Goal: Task Accomplishment & Management: Complete application form

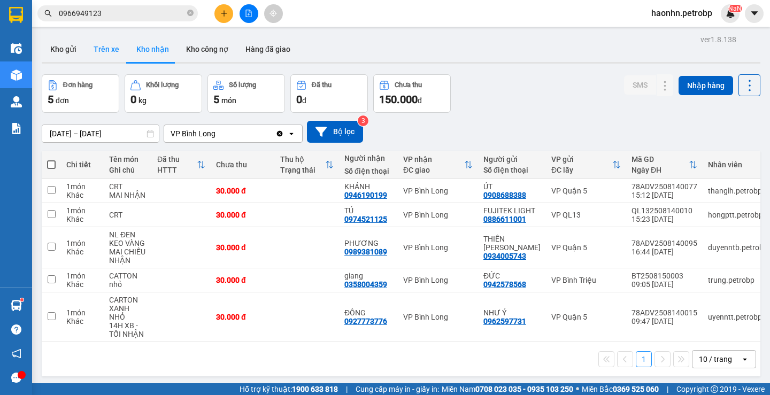
click at [113, 55] on button "Trên xe" at bounding box center [106, 49] width 43 height 26
type input "[DATE] – [DATE]"
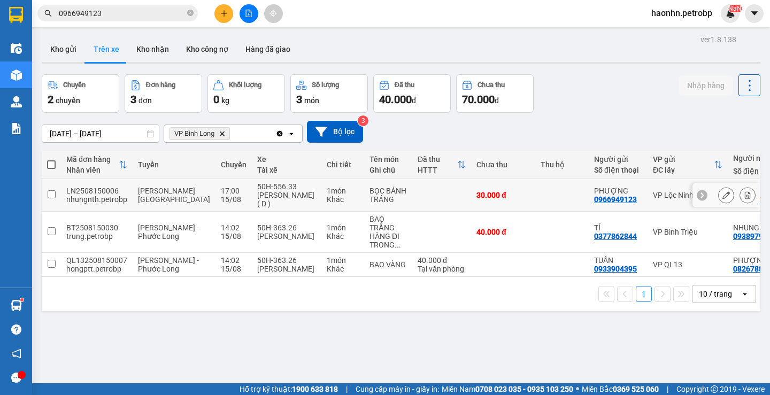
click at [412, 196] on td at bounding box center [441, 195] width 59 height 33
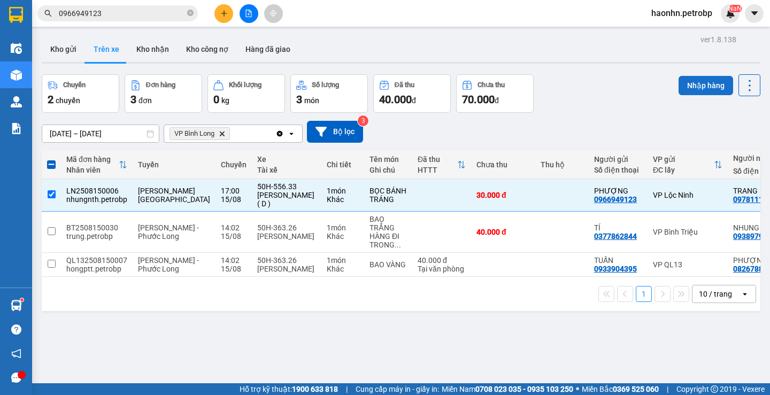
click at [683, 92] on button "Nhập hàng" at bounding box center [706, 85] width 55 height 19
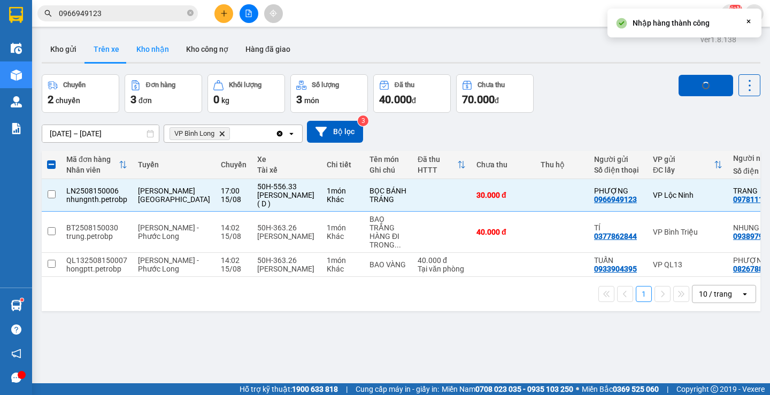
checkbox input "false"
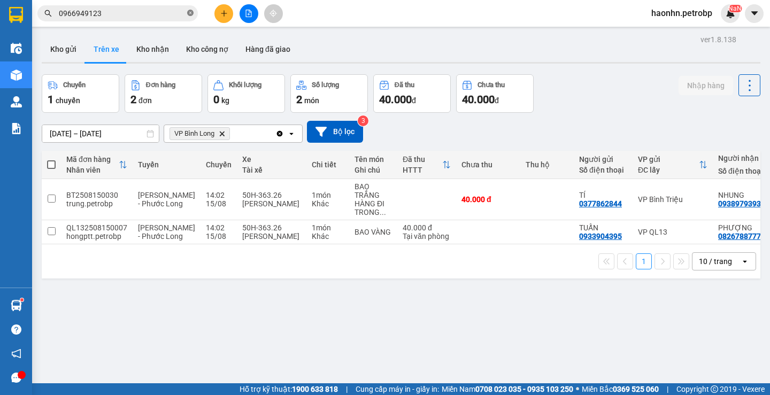
click at [189, 16] on icon "close-circle" at bounding box center [190, 13] width 6 height 6
click at [152, 49] on button "Kho nhận" at bounding box center [153, 49] width 50 height 26
type input "[DATE] – [DATE]"
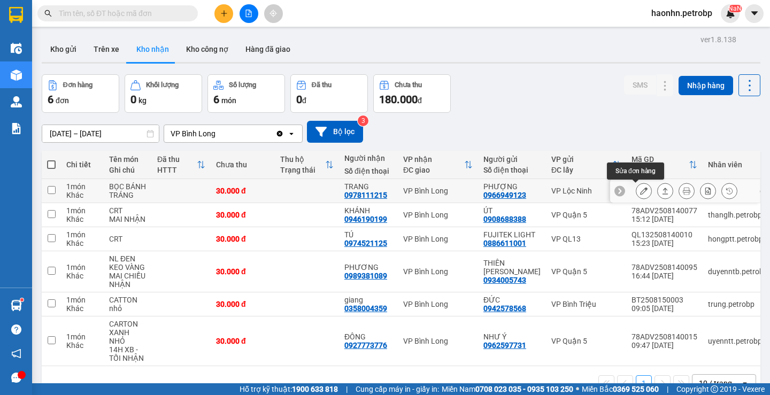
click at [640, 189] on icon at bounding box center [643, 190] width 7 height 7
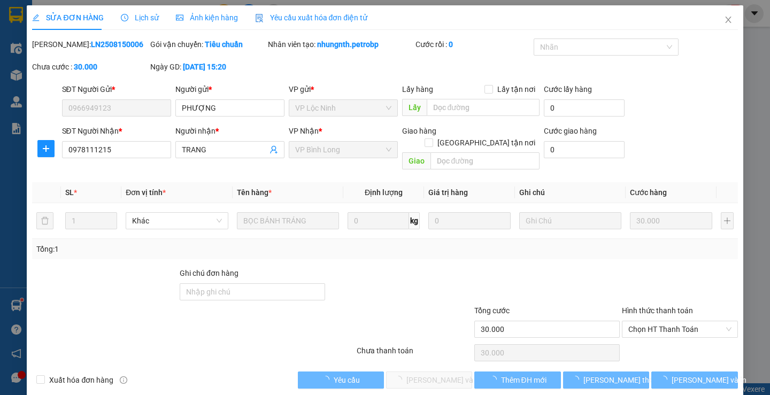
type input "0966949123"
type input "PHƯỢNG"
type input "0978111215"
type input "TRANG"
type input "30.000"
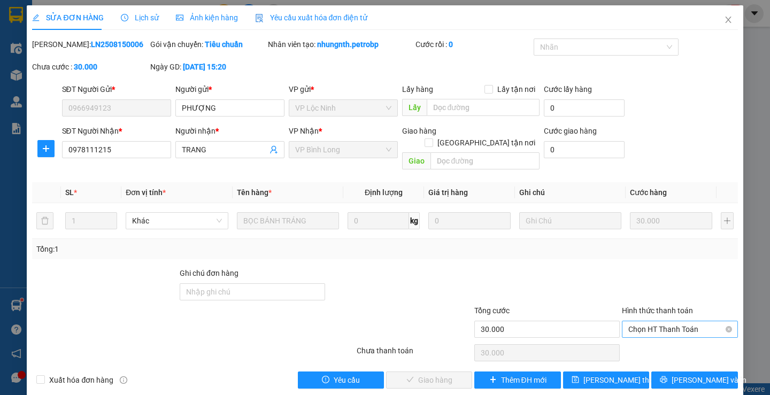
click at [670, 321] on div "Chọn HT Thanh Toán" at bounding box center [680, 329] width 116 height 17
click at [653, 341] on div "Tại văn phòng" at bounding box center [673, 339] width 102 height 12
type input "0"
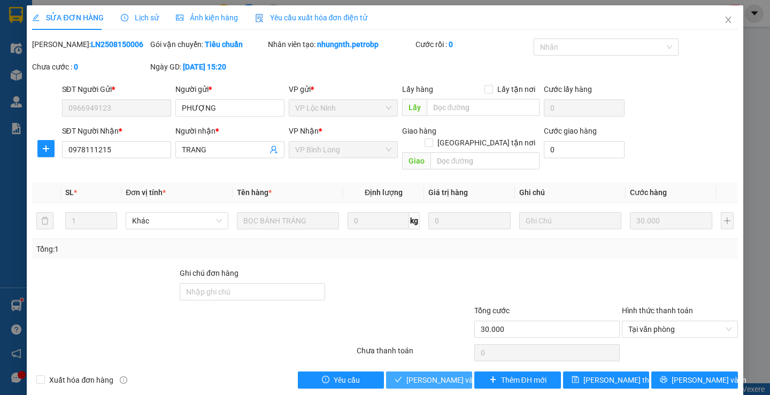
click at [451, 374] on span "[PERSON_NAME] và Giao hàng" at bounding box center [457, 380] width 103 height 12
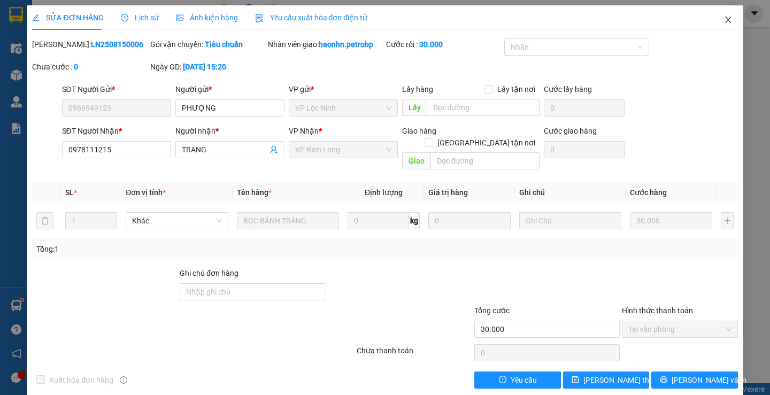
click at [724, 19] on icon "close" at bounding box center [728, 20] width 9 height 9
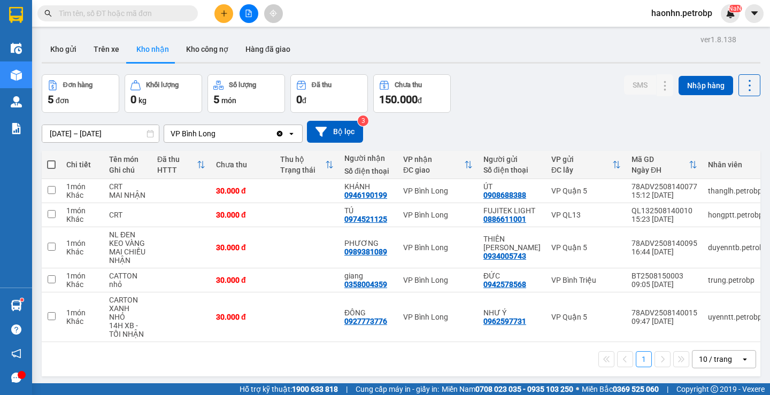
click at [336, 14] on div "Kết quả tìm kiếm ( 33 ) Bộ lọc Mã ĐH Trạng thái Món hàng Tổng cước Chưa cước Ng…" at bounding box center [385, 13] width 770 height 27
click at [108, 39] on button "Trên xe" at bounding box center [106, 49] width 43 height 26
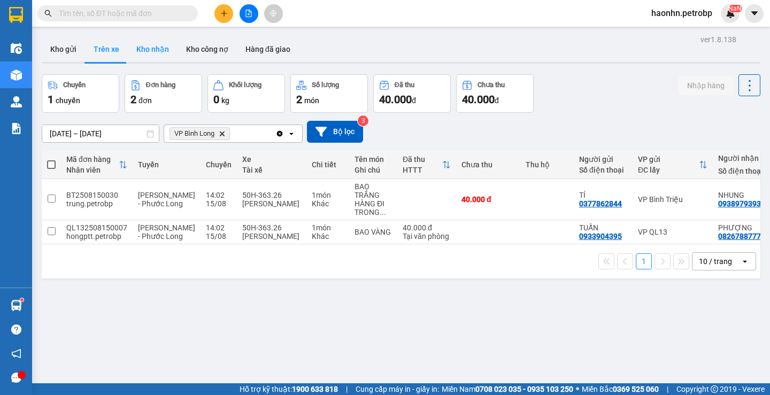
click at [144, 56] on button "Kho nhận" at bounding box center [153, 49] width 50 height 26
type input "[DATE] – [DATE]"
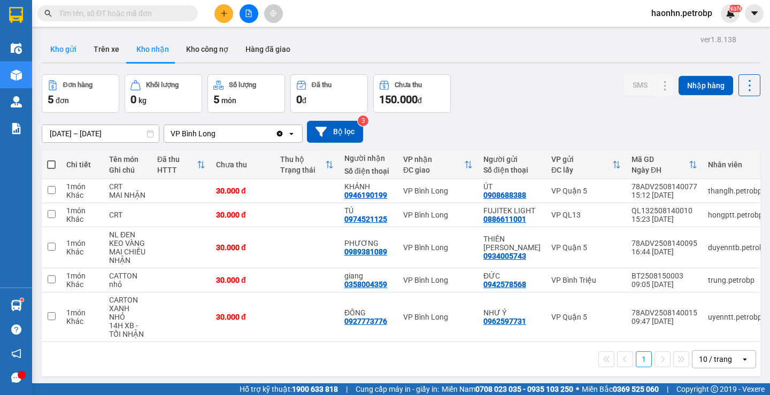
click at [79, 45] on button "Kho gửi" at bounding box center [63, 49] width 43 height 26
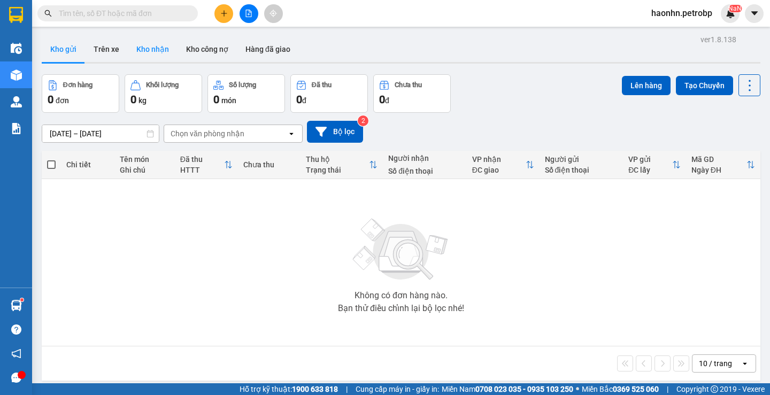
click at [139, 45] on button "Kho nhận" at bounding box center [153, 49] width 50 height 26
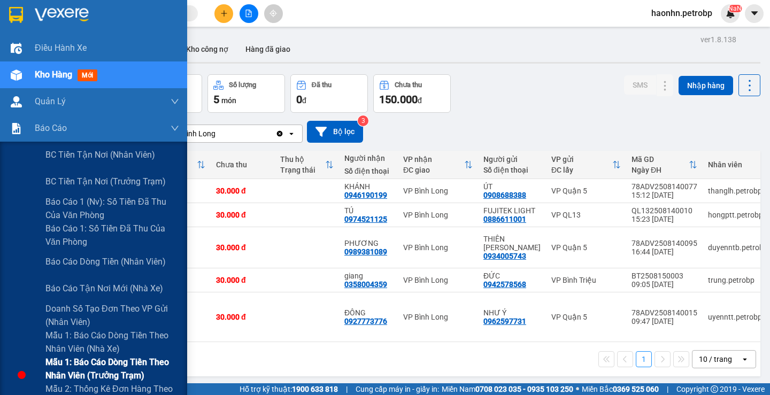
click at [122, 367] on span "Mẫu 1: Báo cáo dòng tiền theo nhân viên (trưởng trạm)" at bounding box center [112, 369] width 134 height 27
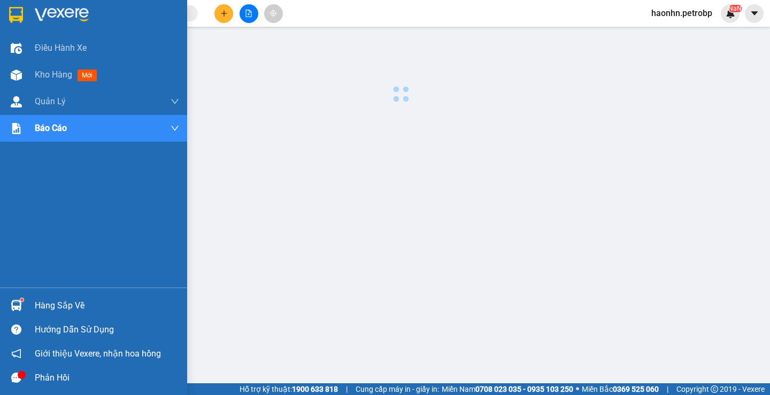
click at [16, 389] on div "Phản hồi" at bounding box center [93, 378] width 187 height 24
click at [25, 72] on div at bounding box center [16, 75] width 19 height 19
click at [59, 77] on span "Kho hàng" at bounding box center [53, 75] width 37 height 10
click at [60, 77] on span "Kho hàng" at bounding box center [53, 75] width 37 height 10
click at [64, 75] on span "Kho hàng" at bounding box center [53, 75] width 37 height 10
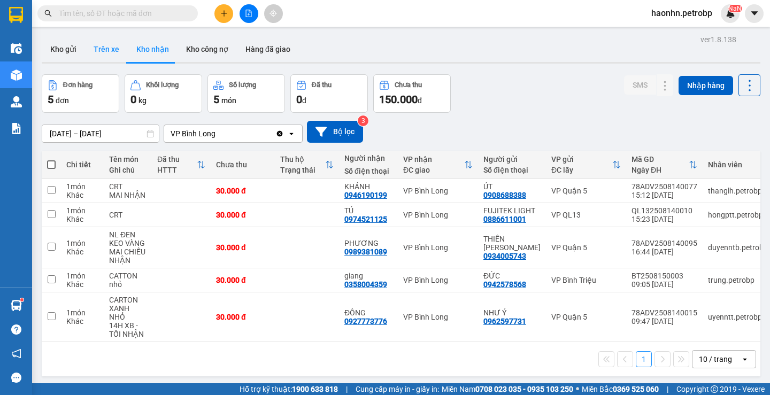
click at [114, 54] on button "Trên xe" at bounding box center [106, 49] width 43 height 26
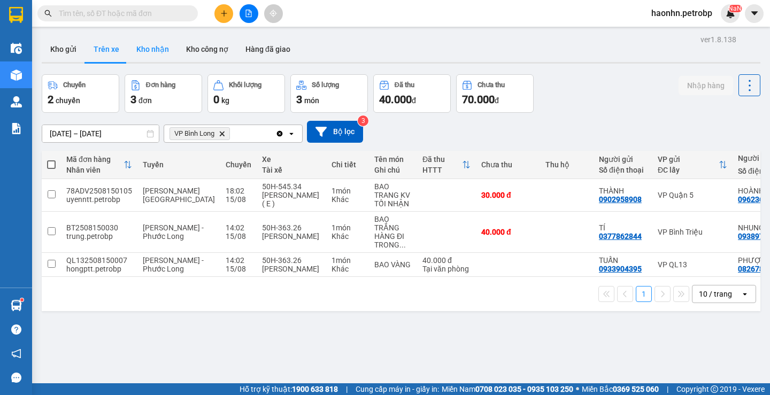
click at [155, 56] on button "Kho nhận" at bounding box center [153, 49] width 50 height 26
type input "[DATE] – [DATE]"
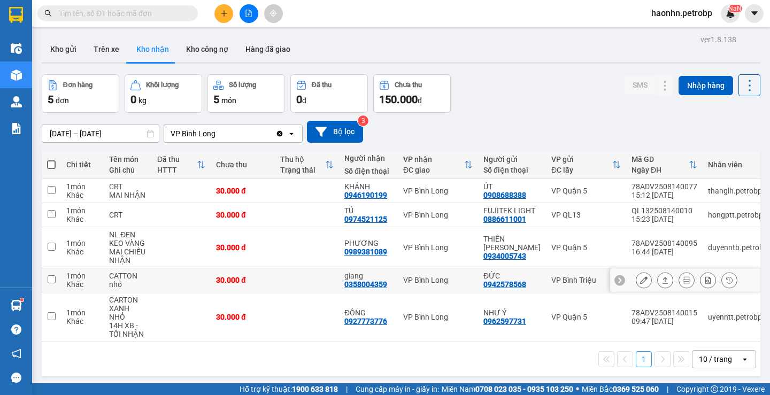
click at [640, 277] on icon at bounding box center [643, 279] width 7 height 7
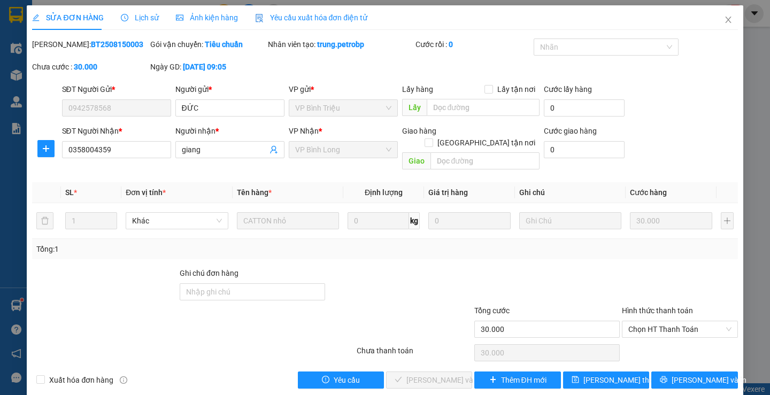
type input "0942578568"
type input "ĐỨC"
type input "0358004359"
type input "giang"
type input "30.000"
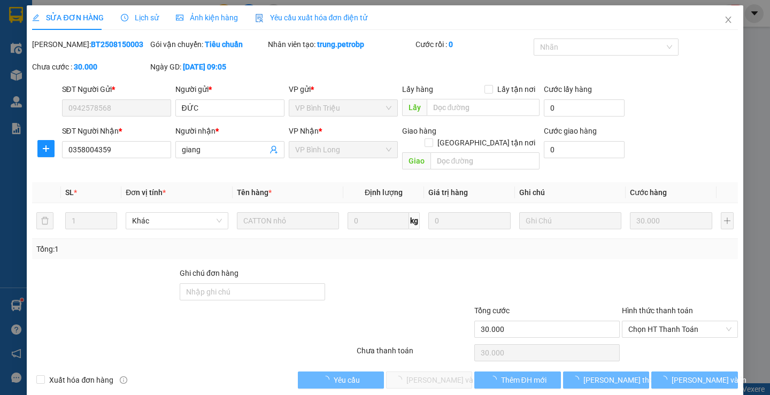
scroll to position [3, 0]
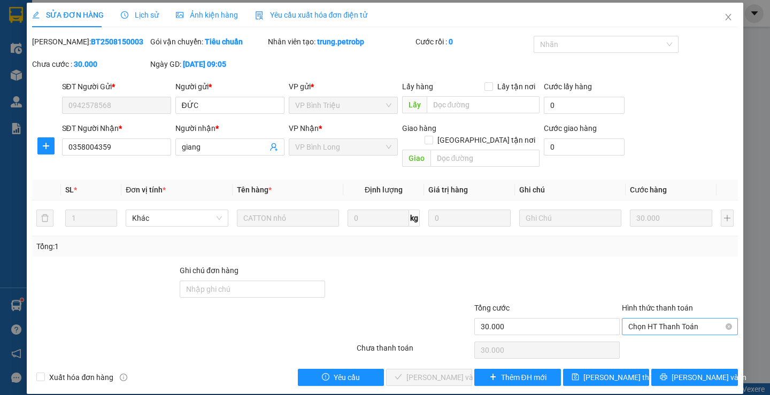
click at [665, 320] on span "Chọn HT Thanh Toán" at bounding box center [679, 327] width 103 height 16
click at [661, 335] on div "Tại văn phòng" at bounding box center [673, 336] width 102 height 12
type input "0"
click at [406, 372] on span "[PERSON_NAME] và Giao hàng" at bounding box center [457, 378] width 103 height 12
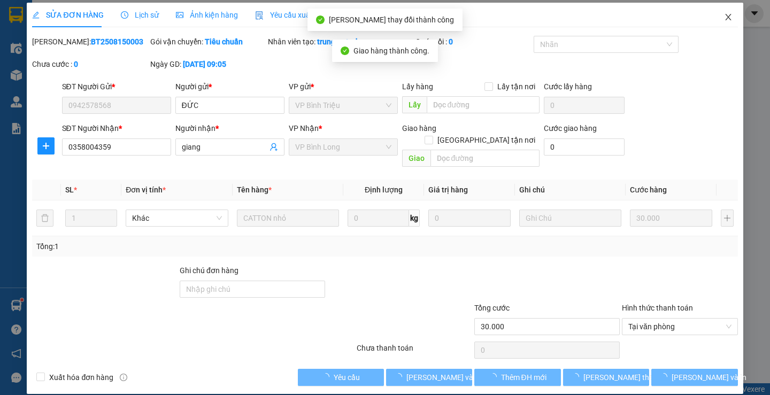
scroll to position [0, 0]
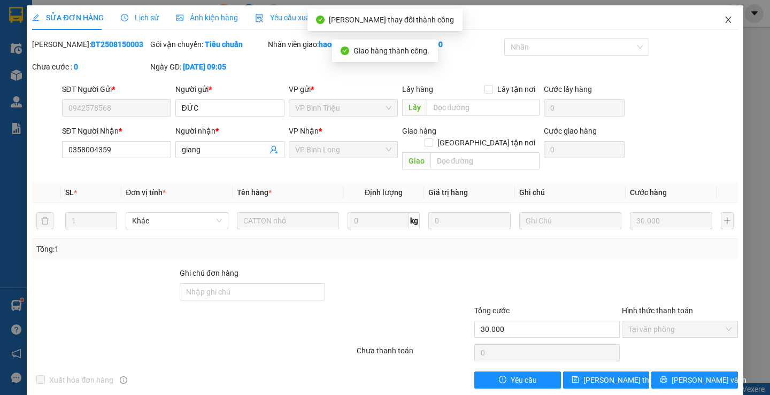
click at [724, 22] on icon "close" at bounding box center [728, 20] width 9 height 9
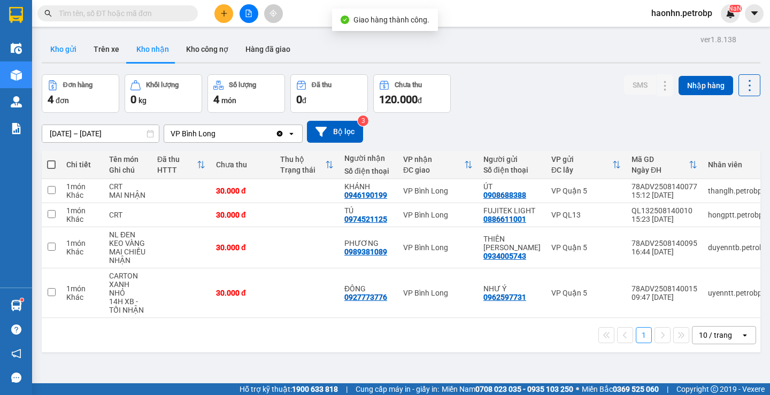
click at [82, 51] on button "Kho gửi" at bounding box center [63, 49] width 43 height 26
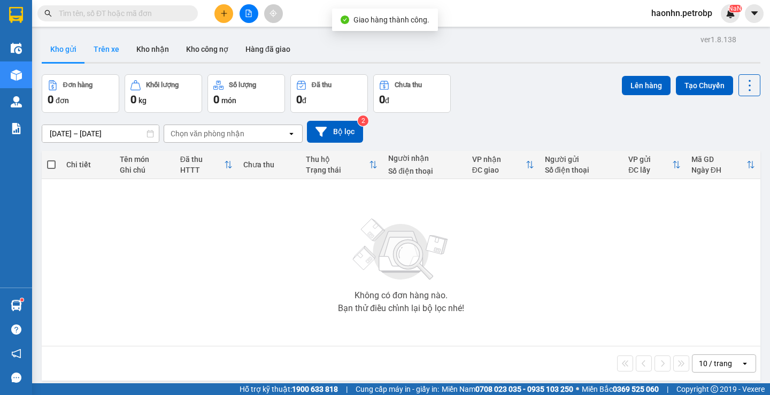
click at [95, 50] on button "Trên xe" at bounding box center [106, 49] width 43 height 26
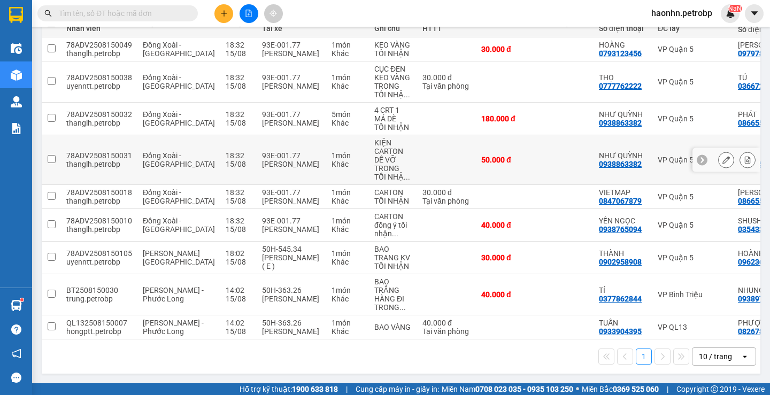
scroll to position [172, 0]
click at [680, 340] on div "1 10 / trang open" at bounding box center [401, 357] width 719 height 34
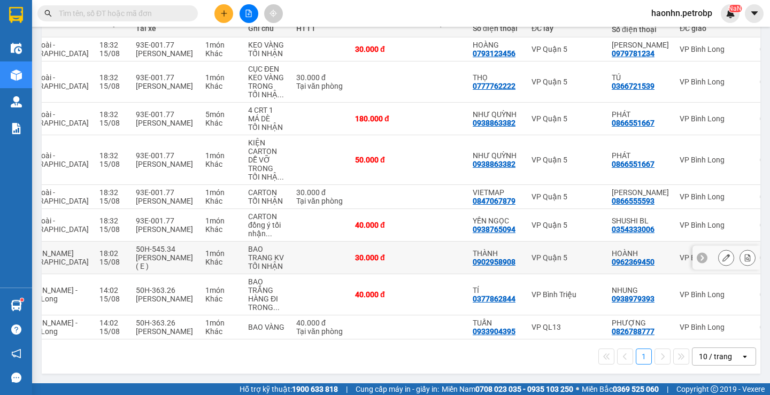
scroll to position [0, 0]
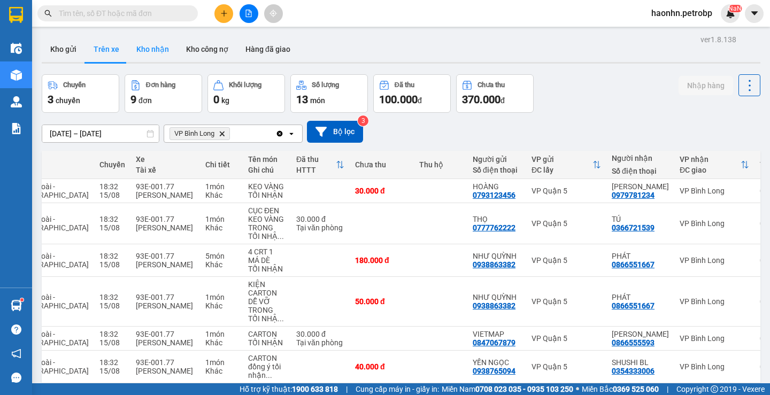
click at [158, 50] on button "Kho nhận" at bounding box center [153, 49] width 50 height 26
type input "[DATE] – [DATE]"
